Goal: Transaction & Acquisition: Purchase product/service

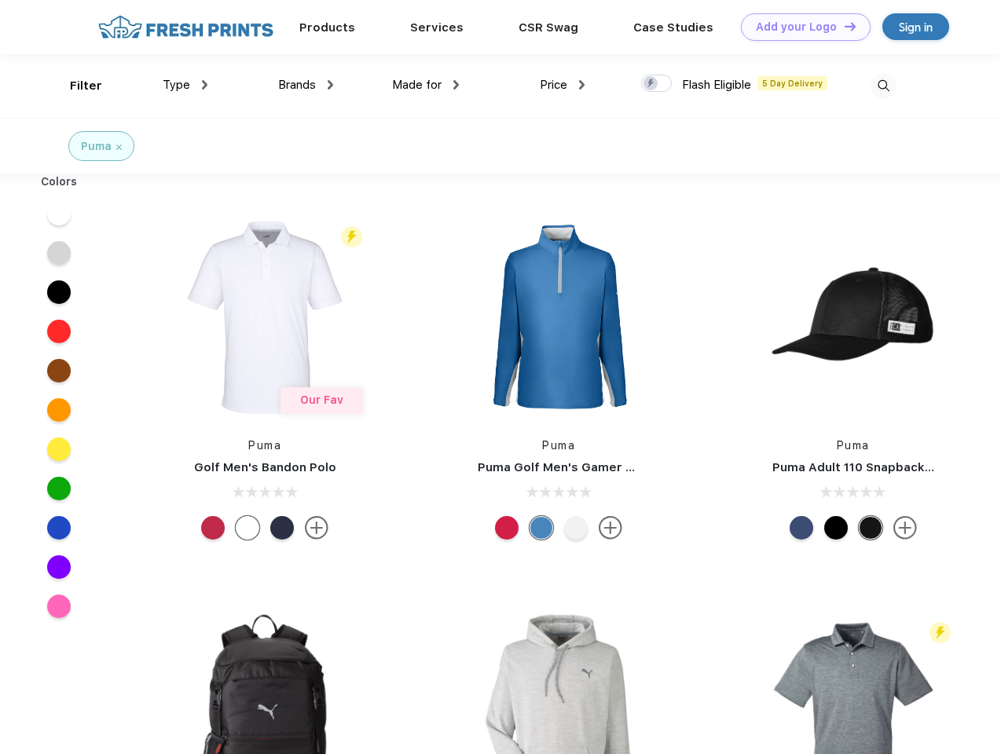
scroll to position [1, 0]
click at [800, 27] on link "Add your Logo Design Tool" at bounding box center [806, 26] width 130 height 27
click at [0, 0] on div "Design Tool" at bounding box center [0, 0] width 0 height 0
click at [843, 26] on link "Add your Logo Design Tool" at bounding box center [806, 26] width 130 height 27
click at [75, 86] on div "Filter" at bounding box center [86, 86] width 32 height 18
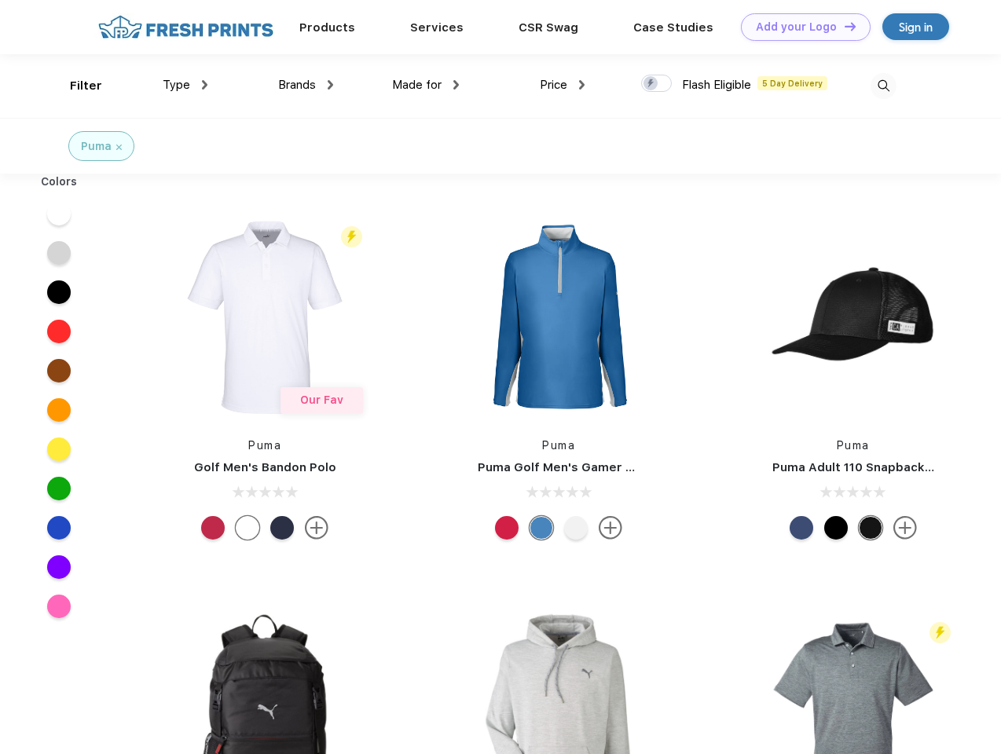
click at [185, 85] on span "Type" at bounding box center [176, 85] width 27 height 14
click at [306, 85] on span "Brands" at bounding box center [297, 85] width 38 height 14
click at [426, 85] on span "Made for" at bounding box center [416, 85] width 49 height 14
click at [562, 85] on span "Price" at bounding box center [553, 85] width 27 height 14
click at [657, 84] on div at bounding box center [656, 83] width 31 height 17
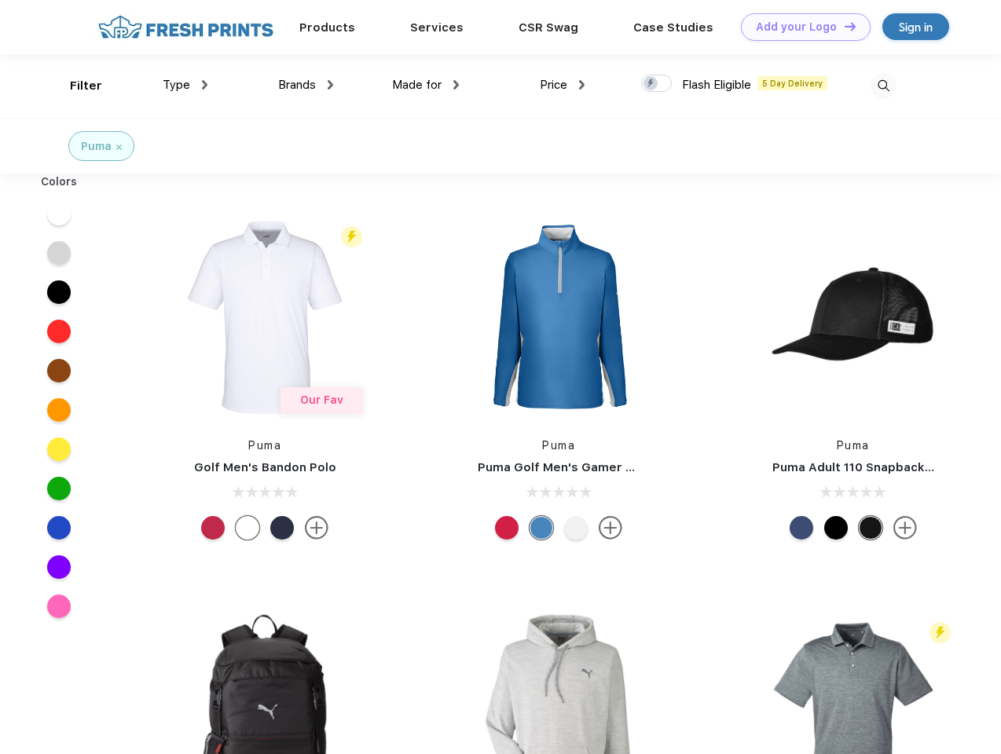
click at [651, 84] on input "checkbox" at bounding box center [646, 79] width 10 height 10
click at [883, 86] on img at bounding box center [883, 86] width 26 height 26
